Goal: Find contact information: Obtain details needed to contact an individual or organization

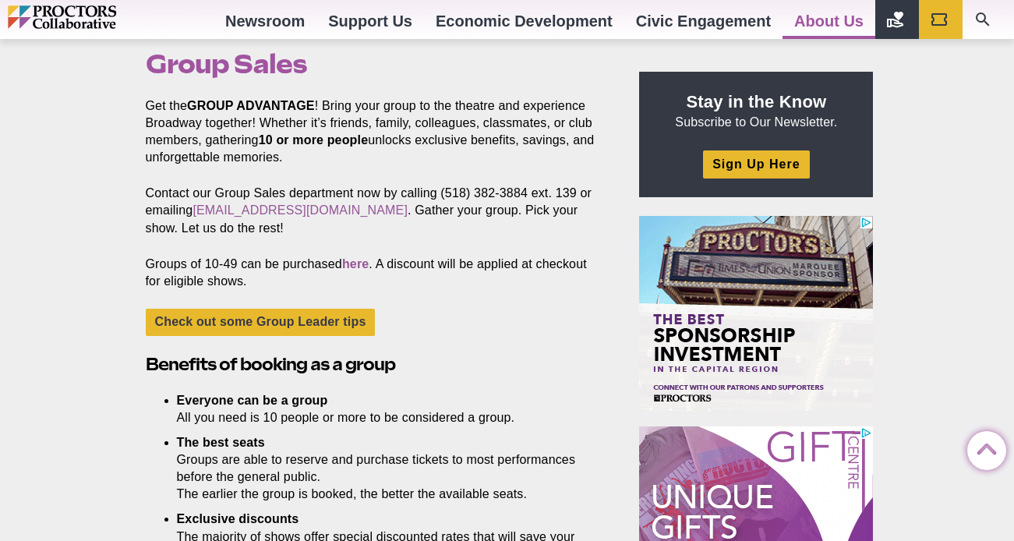
scroll to position [483, 0]
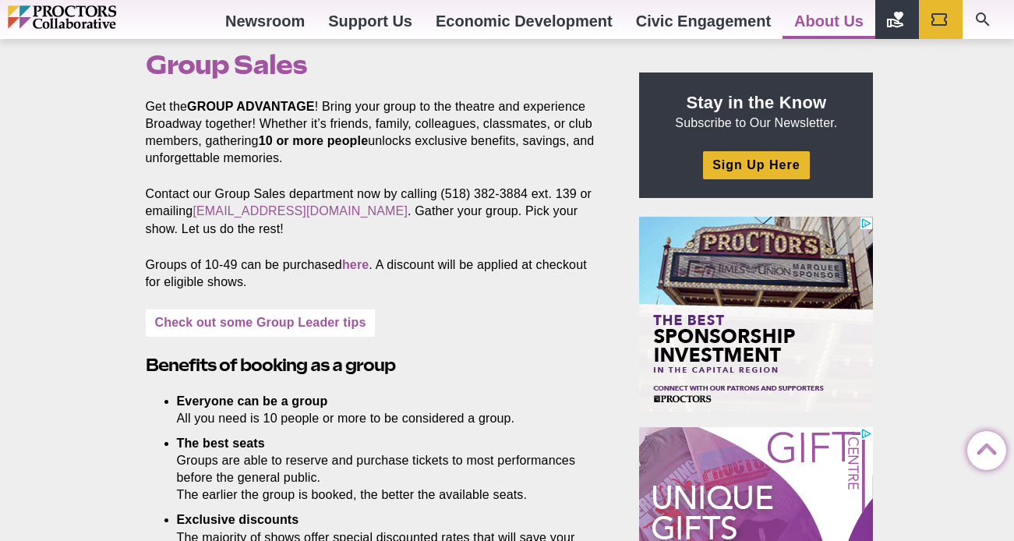
click at [329, 330] on link "Check out some Group Leader tips" at bounding box center [261, 322] width 230 height 27
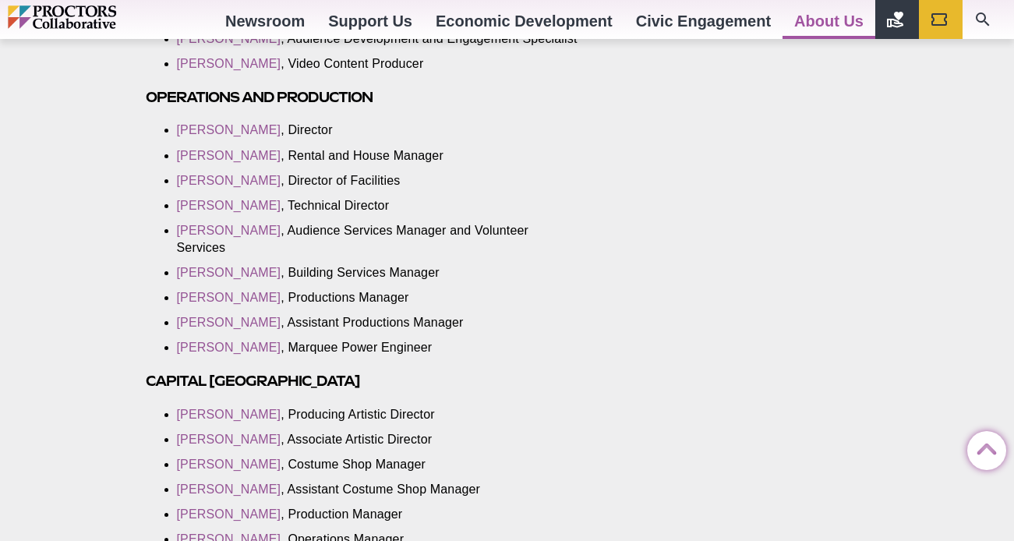
scroll to position [2363, 0]
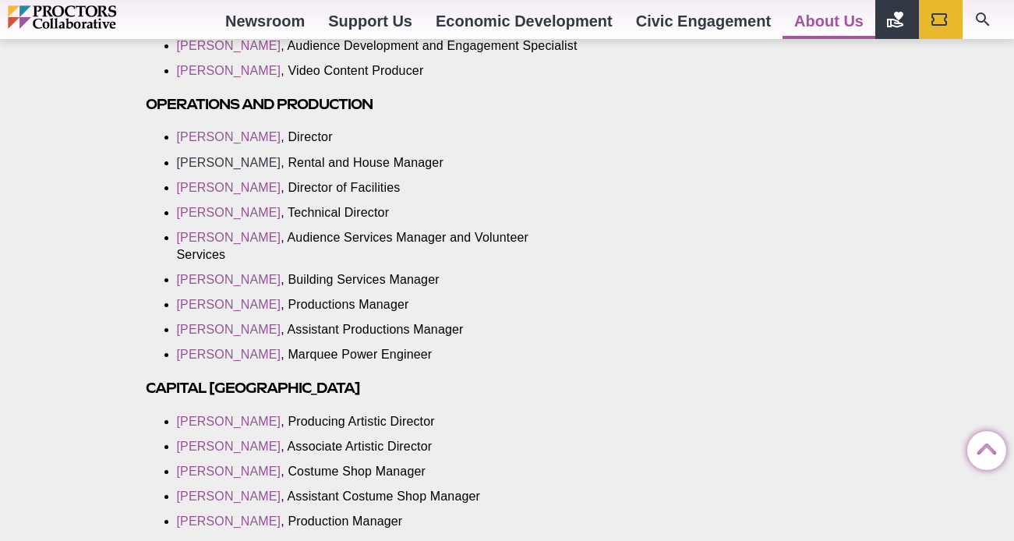
click at [239, 156] on link "[PERSON_NAME]" at bounding box center [229, 162] width 104 height 13
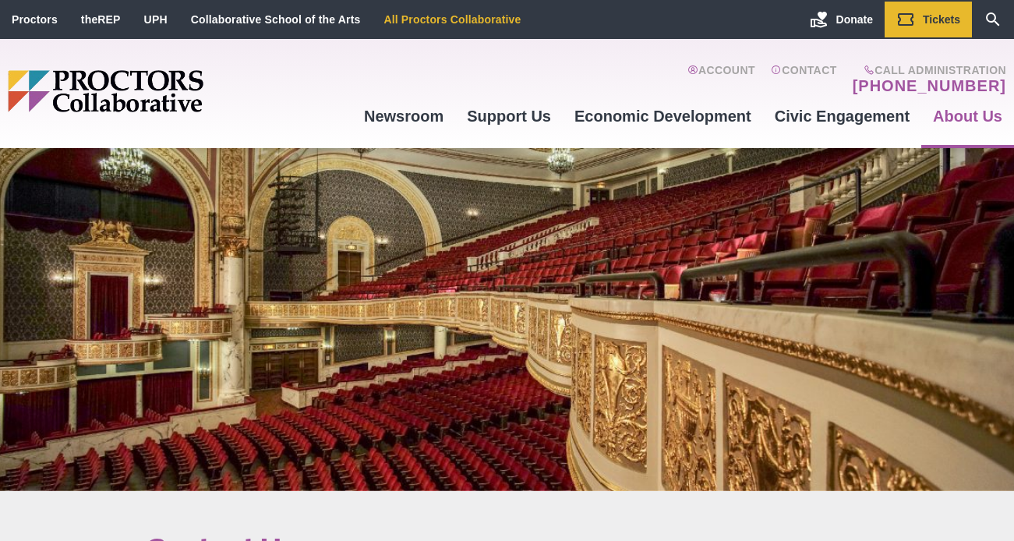
scroll to position [0, 0]
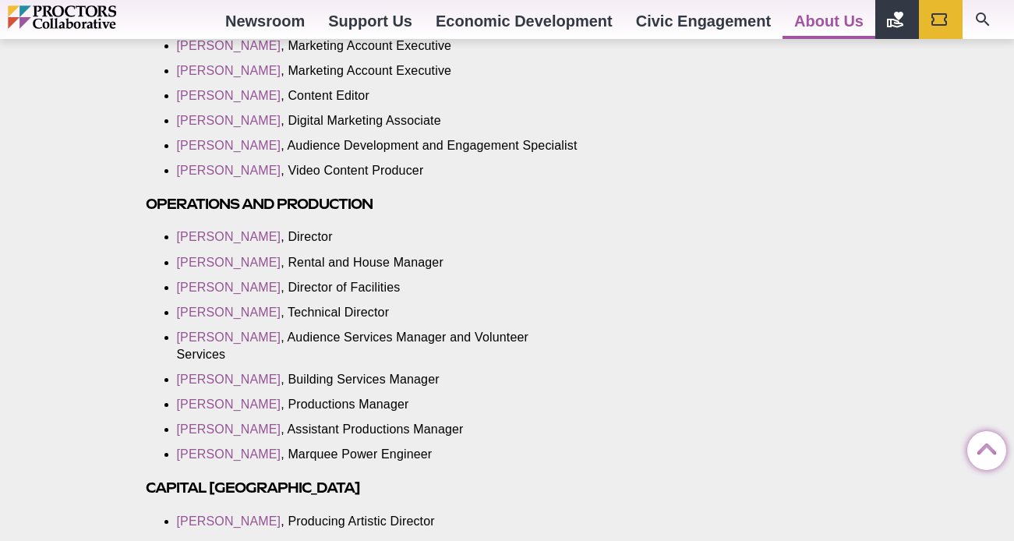
scroll to position [2310, 0]
